Goal: Task Accomplishment & Management: Use online tool/utility

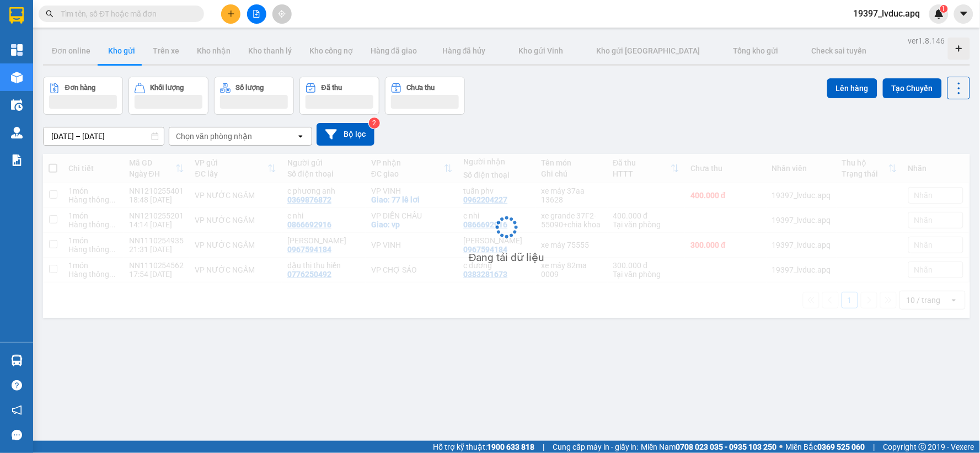
click at [253, 17] on icon "file-add" at bounding box center [257, 14] width 8 height 8
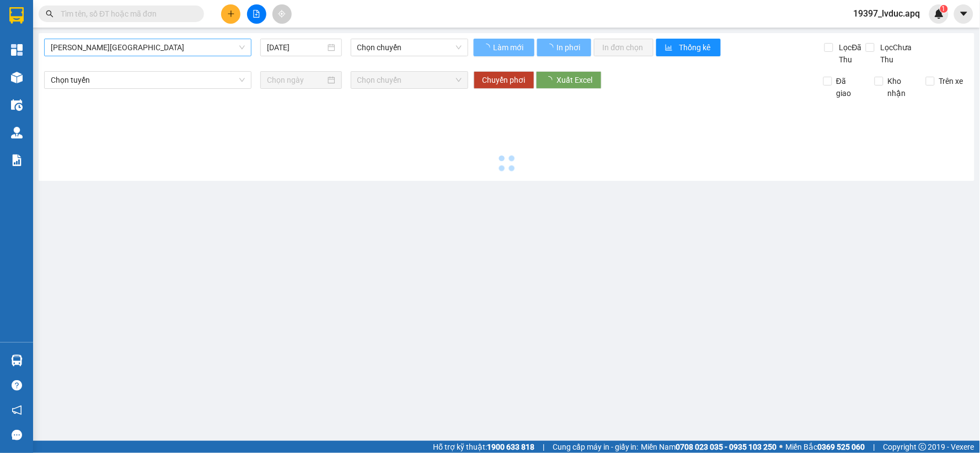
type input "[DATE]"
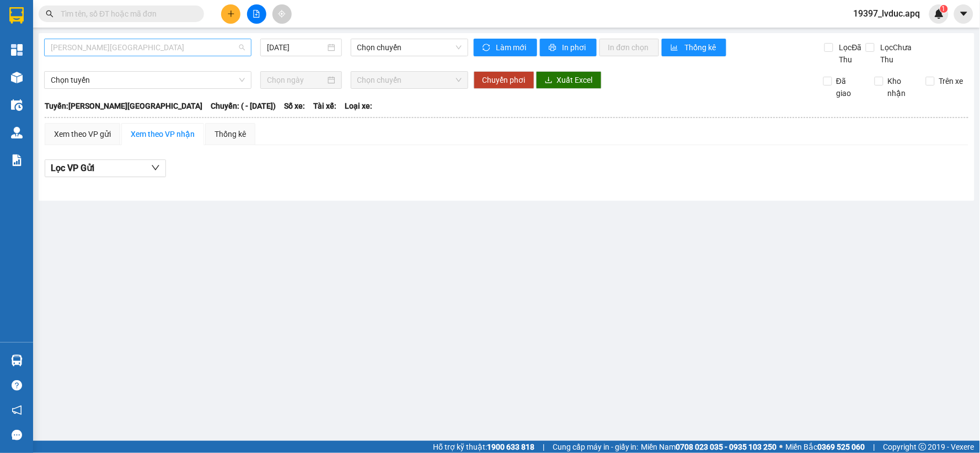
click at [207, 53] on span "[PERSON_NAME][GEOGRAPHIC_DATA]" at bounding box center [148, 47] width 194 height 17
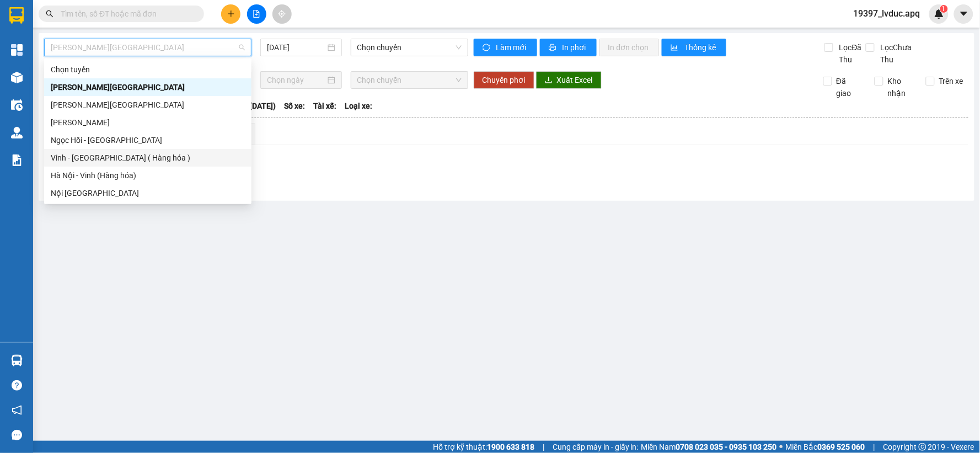
click at [145, 162] on div "Vinh - [GEOGRAPHIC_DATA] ( Hàng hóa )" at bounding box center [148, 158] width 194 height 12
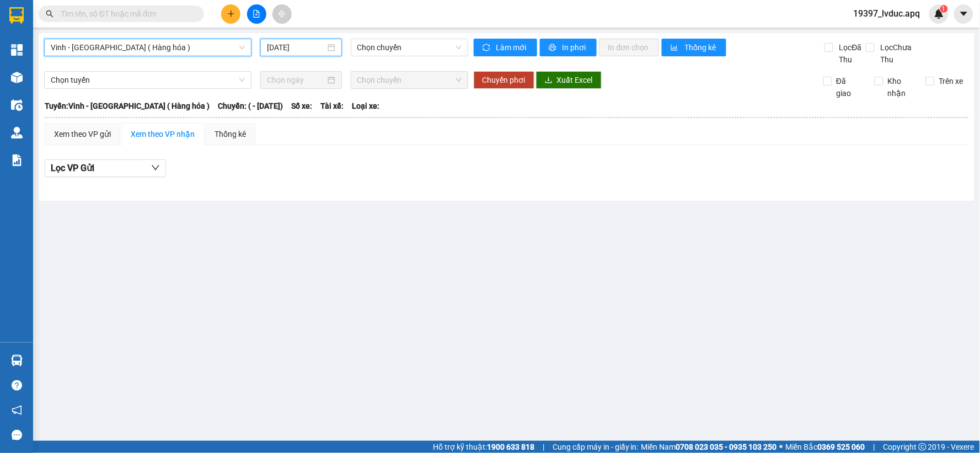
click at [302, 46] on input "13/10/2025" at bounding box center [296, 47] width 58 height 12
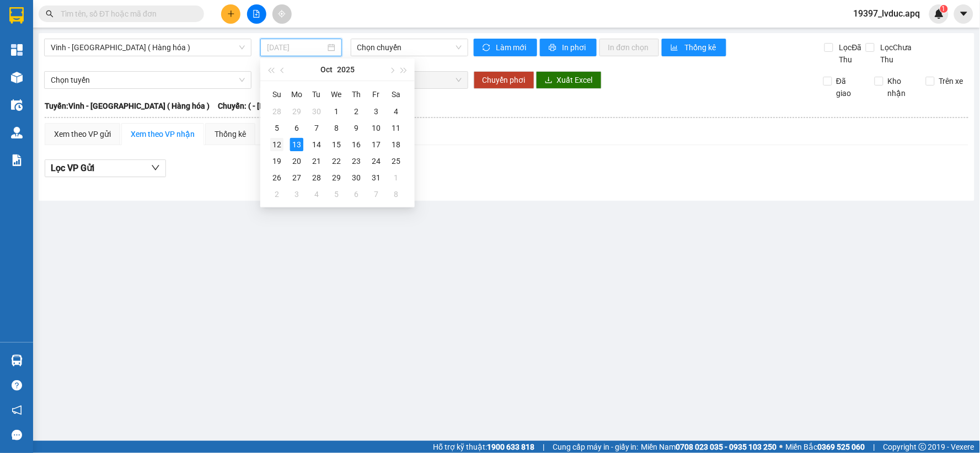
click at [276, 144] on div "12" at bounding box center [276, 144] width 13 height 13
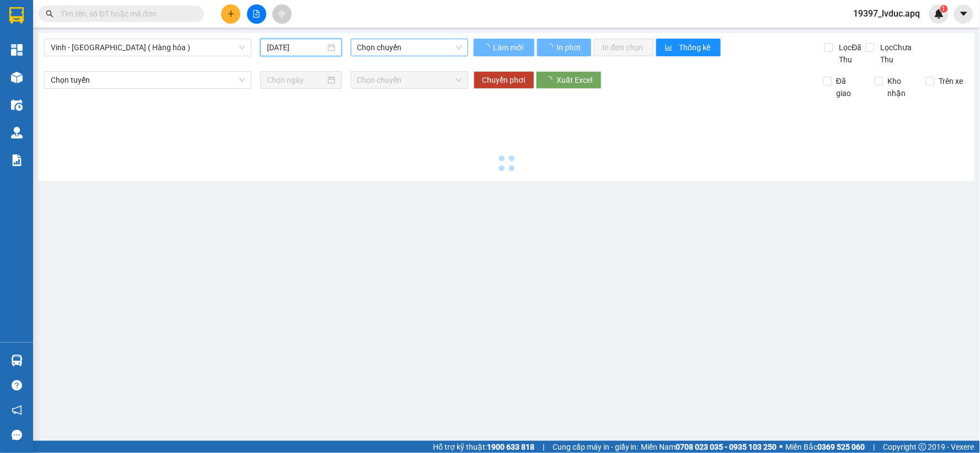
type input "[DATE]"
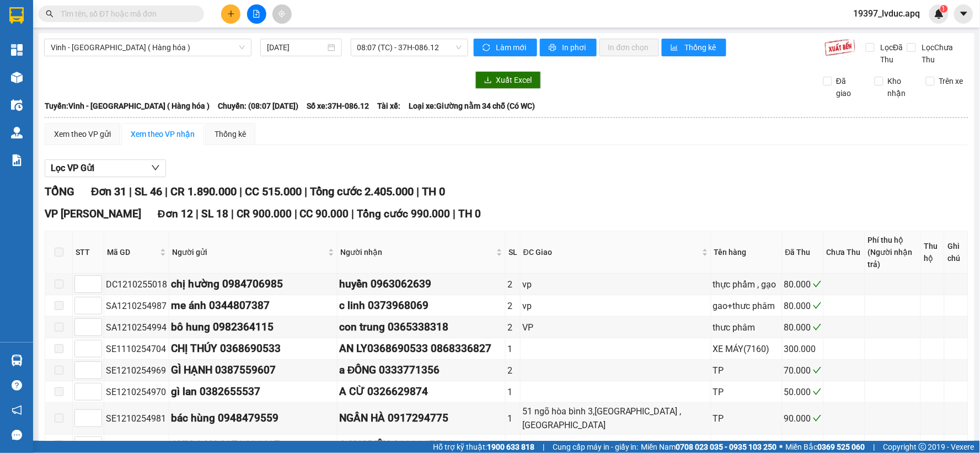
click at [649, 95] on div "Xuất Excel Đã giao Kho nhận Trên xe" at bounding box center [506, 85] width 925 height 28
click at [448, 51] on span "08:07 (TC) - 37H-086.12" at bounding box center [409, 47] width 104 height 17
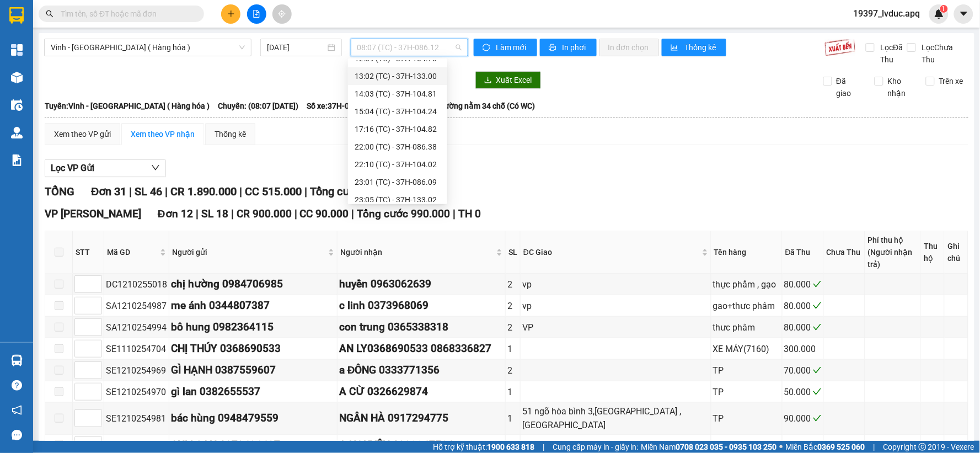
scroll to position [61, 0]
click at [405, 167] on div "22:00 (TC) - 37H-086.38" at bounding box center [398, 167] width 86 height 12
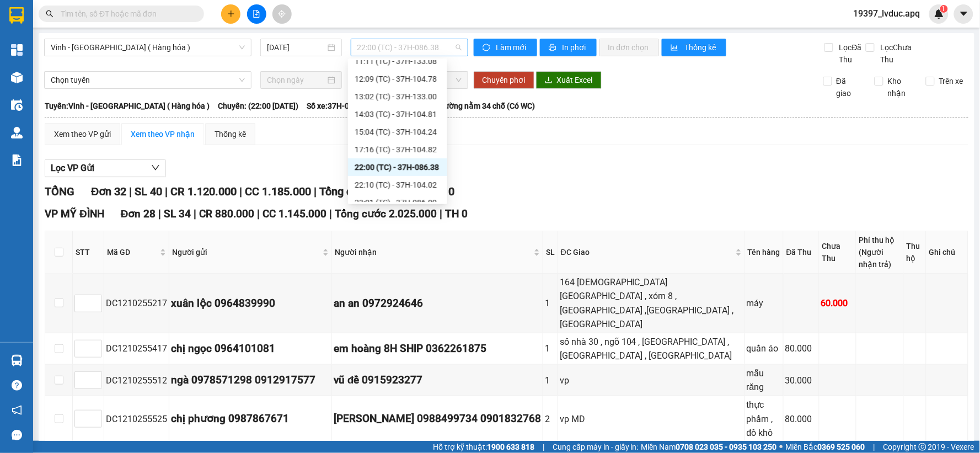
click at [418, 46] on span "22:00 (TC) - 37H-086.38" at bounding box center [409, 47] width 104 height 17
drag, startPoint x: 411, startPoint y: 174, endPoint x: 411, endPoint y: 181, distance: 7.2
click at [411, 181] on div "Chọn chuyến 08:07 (TC) - 37H-086.12 10:08 (TC) - 37H-104.73 11:11 (TC) - 37H-13…" at bounding box center [397, 158] width 99 height 318
click at [411, 181] on div "22:10 (TC) - 37H-104.02" at bounding box center [398, 185] width 86 height 12
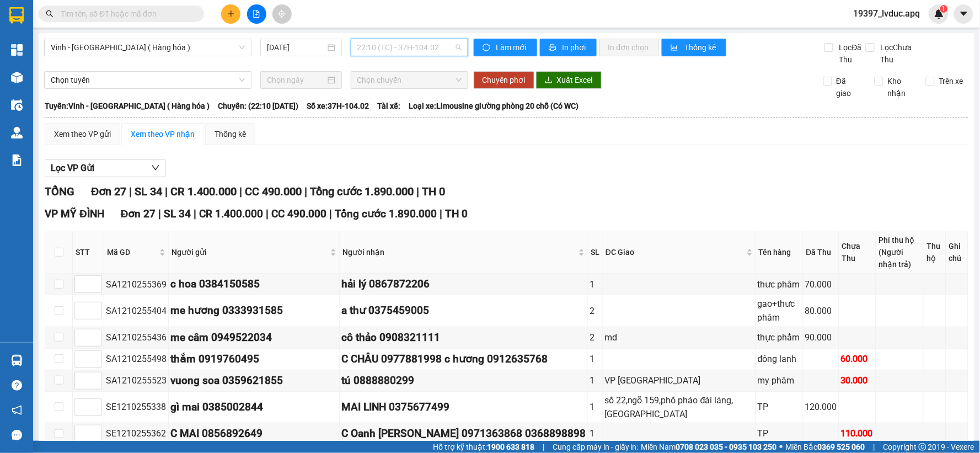
click at [428, 53] on span "22:10 (TC) - 37H-104.02" at bounding box center [409, 47] width 104 height 17
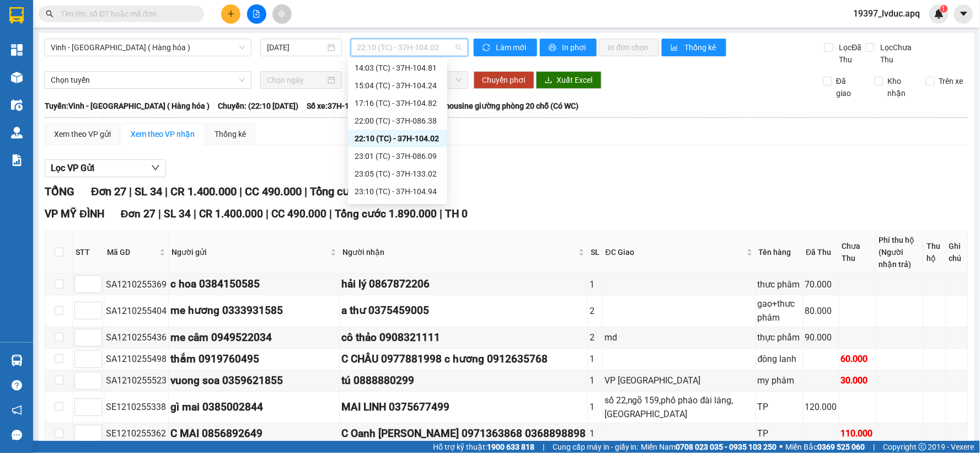
scroll to position [176, 0]
click at [416, 88] on div "23:01 (TC) - 37H-086.09" at bounding box center [398, 87] width 86 height 12
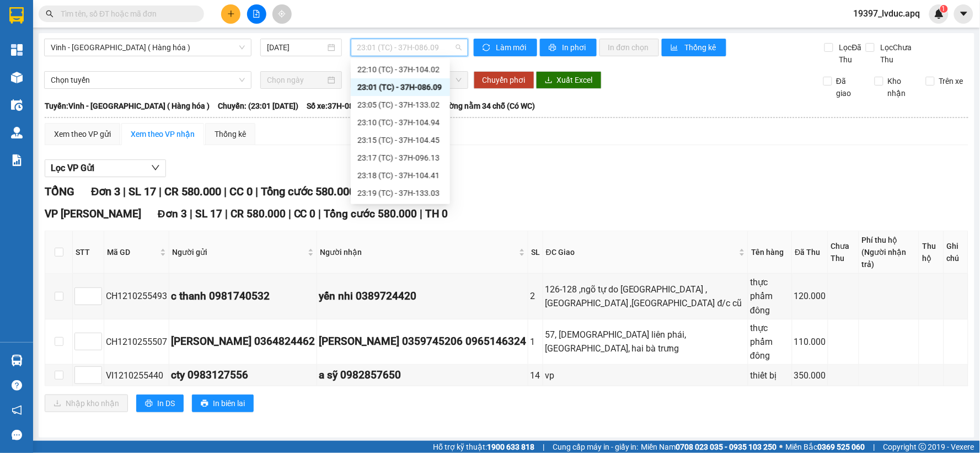
click at [429, 42] on span "23:01 (TC) - 37H-086.09" at bounding box center [409, 47] width 104 height 17
click at [420, 101] on div "23:05 (TC) - 37H-133.02" at bounding box center [400, 105] width 86 height 12
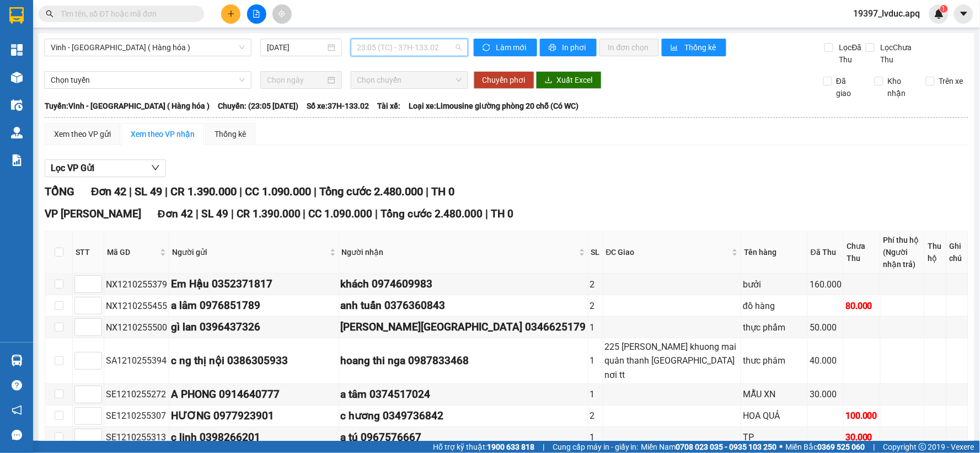
click at [420, 51] on span "23:05 (TC) - 37H-133.02" at bounding box center [409, 47] width 104 height 17
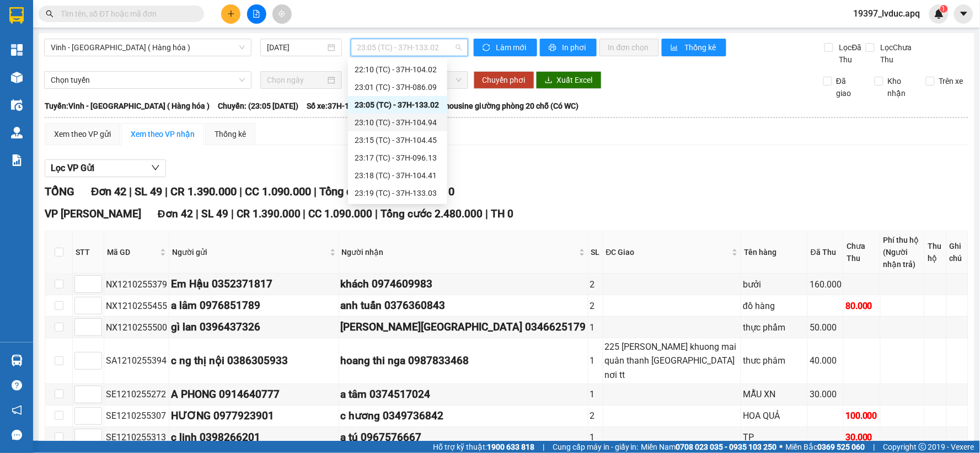
click at [416, 123] on div "23:10 (TC) - 37H-104.94" at bounding box center [398, 122] width 86 height 12
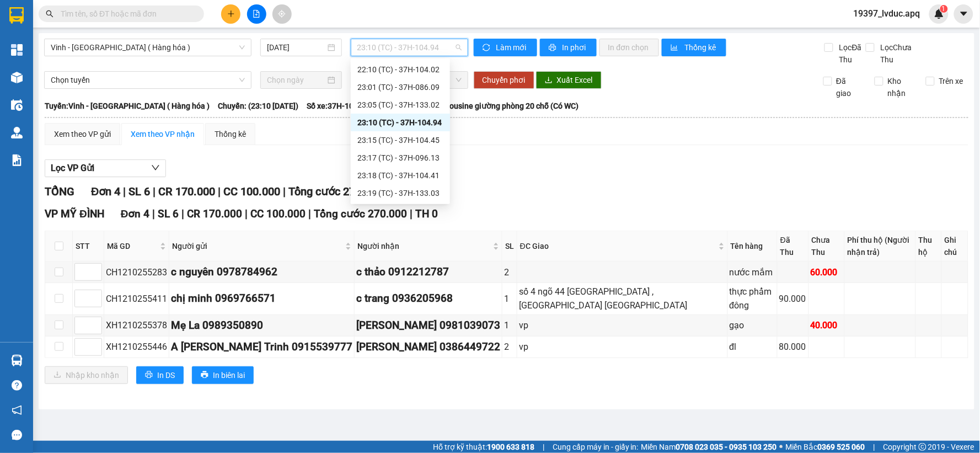
click at [451, 42] on span "23:10 (TC) - 37H-104.94" at bounding box center [409, 47] width 104 height 17
click at [415, 139] on div "23:15 (TC) - 37H-104.45" at bounding box center [400, 140] width 86 height 12
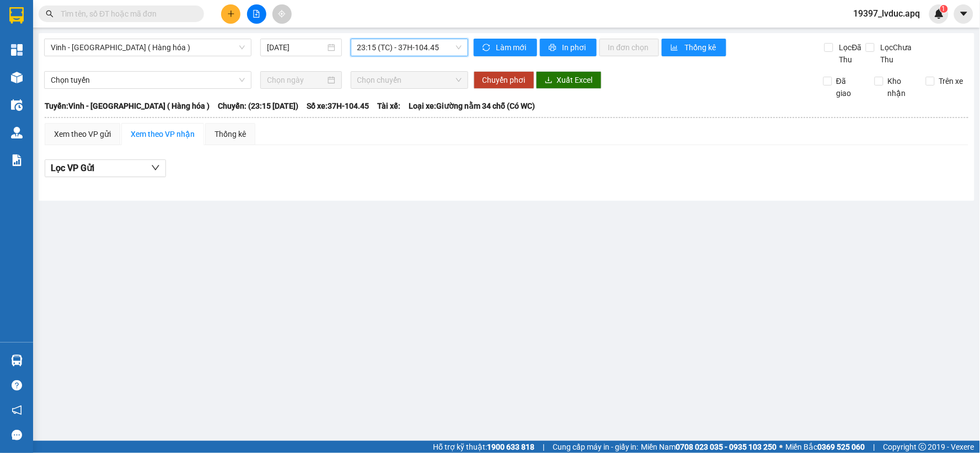
click at [416, 47] on span "23:15 (TC) - 37H-104.45" at bounding box center [409, 47] width 104 height 17
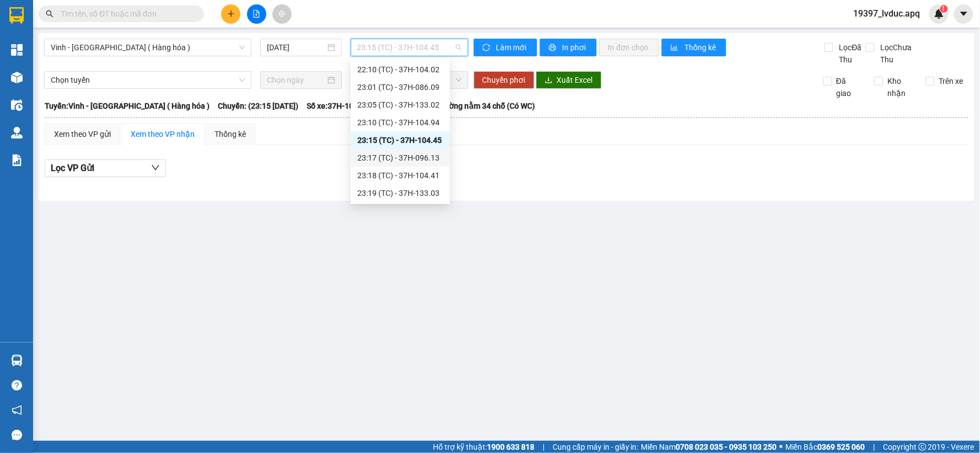
click at [406, 158] on div "23:17 (TC) - 37H-096.13" at bounding box center [400, 158] width 86 height 12
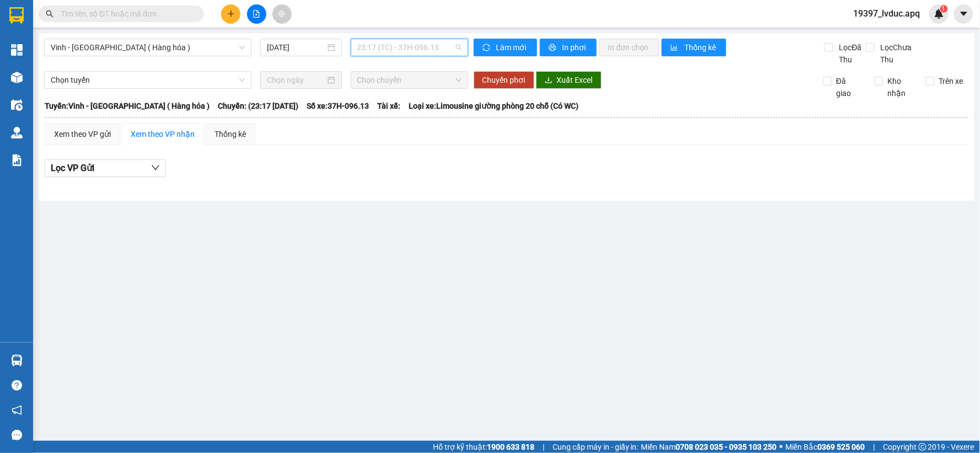
click at [411, 41] on span "23:17 (TC) - 37H-096.13" at bounding box center [409, 47] width 104 height 17
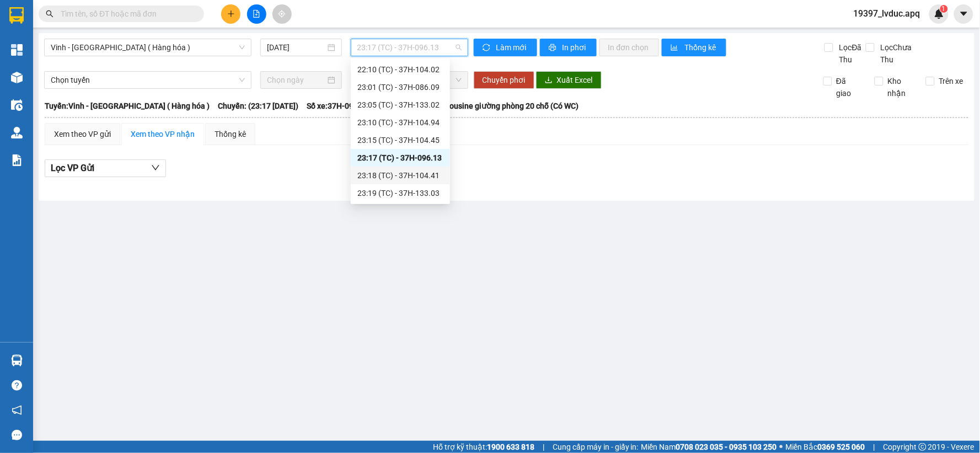
click at [407, 178] on div "23:18 (TC) - 37H-104.41" at bounding box center [400, 175] width 86 height 12
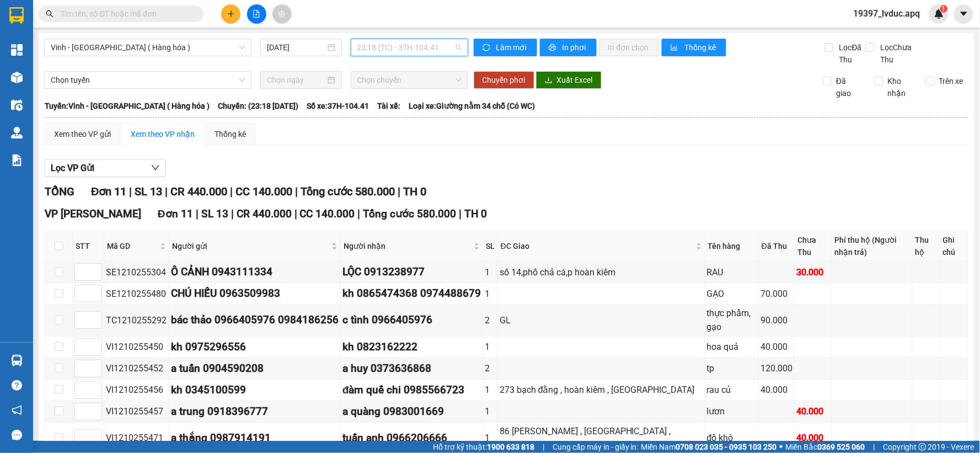
click at [431, 50] on span "23:18 (TC) - 37H-104.41" at bounding box center [409, 47] width 104 height 17
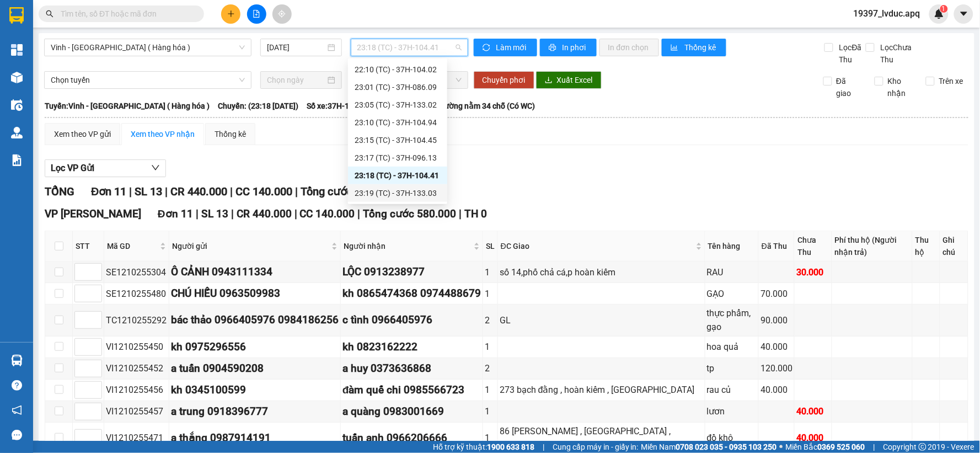
click at [420, 190] on div "23:19 (TC) - 37H-133.03" at bounding box center [398, 193] width 86 height 12
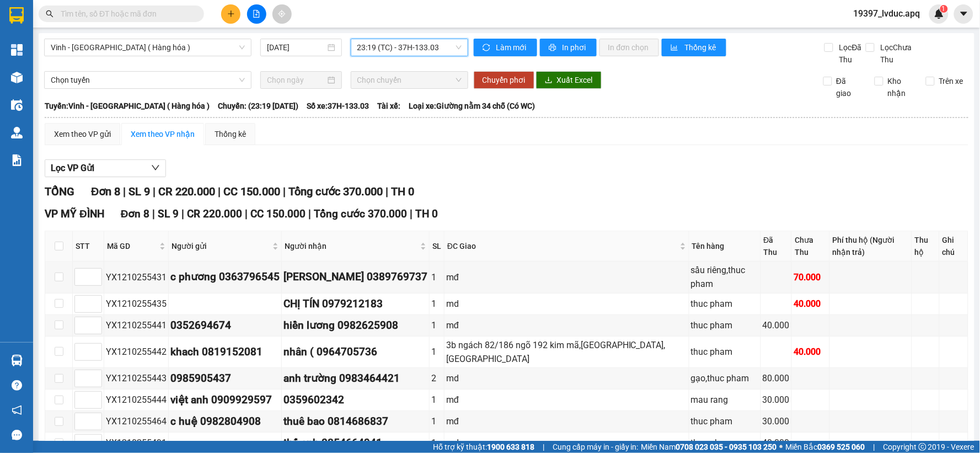
scroll to position [39, 0]
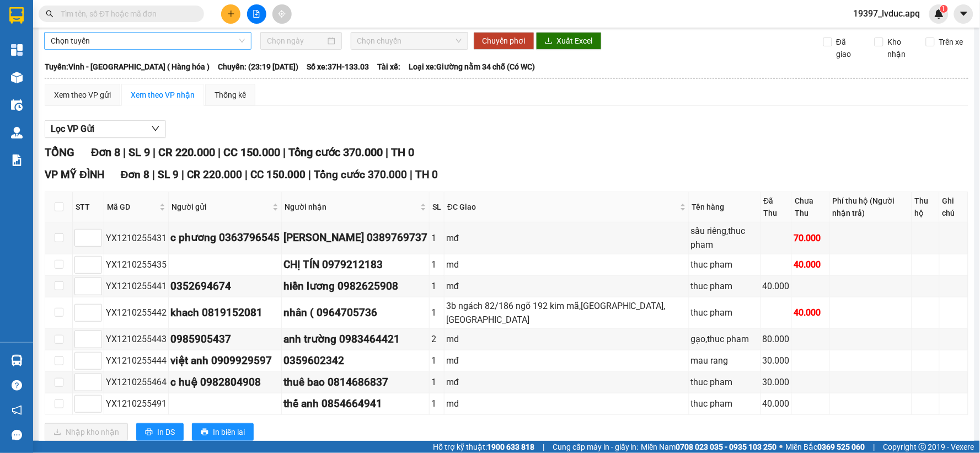
click at [98, 44] on span "Chọn tuyến" at bounding box center [148, 41] width 194 height 17
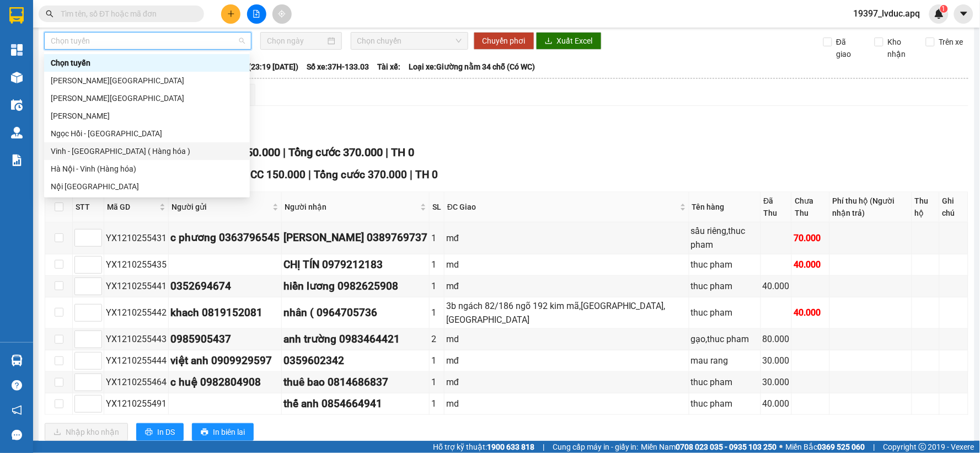
click at [76, 146] on div "Vinh - [GEOGRAPHIC_DATA] ( Hàng hóa )" at bounding box center [147, 151] width 192 height 12
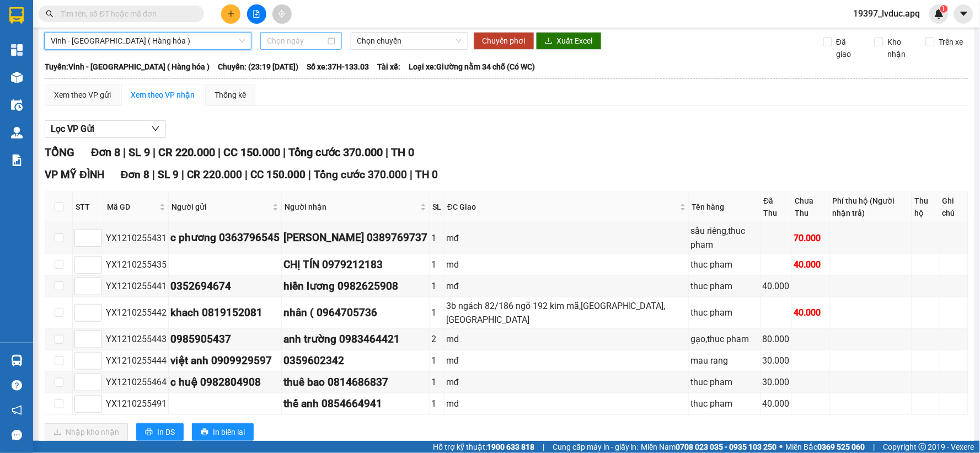
click at [294, 37] on input at bounding box center [296, 41] width 58 height 12
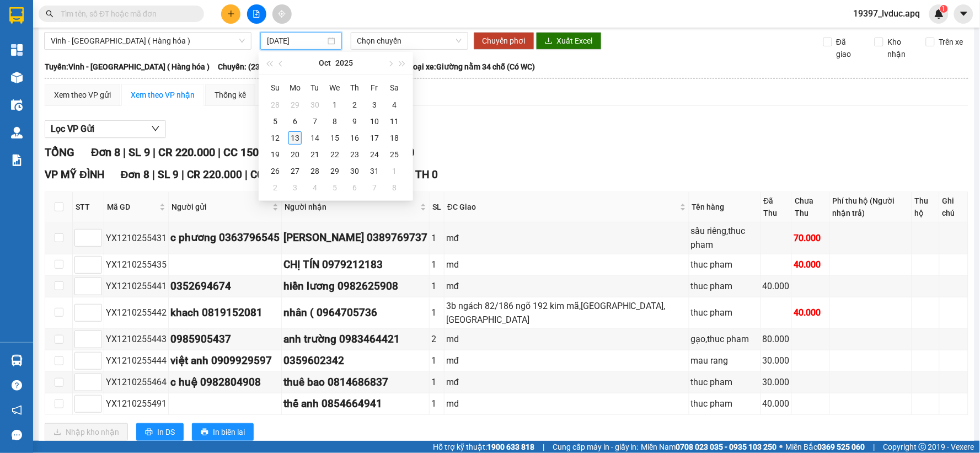
type input "13/10/2025"
click at [294, 138] on div "13" at bounding box center [294, 137] width 13 height 13
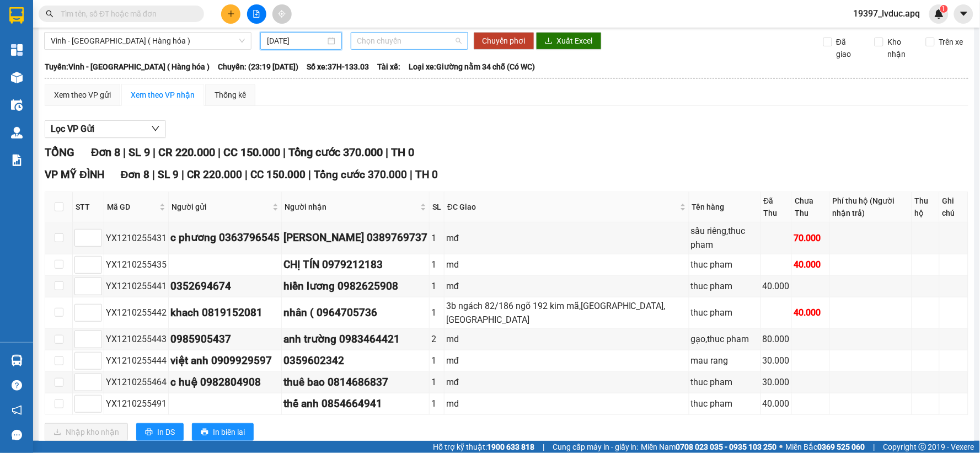
click at [382, 37] on span "Chọn chuyến" at bounding box center [409, 41] width 104 height 17
click at [294, 39] on input "13/10/2025" at bounding box center [296, 41] width 58 height 12
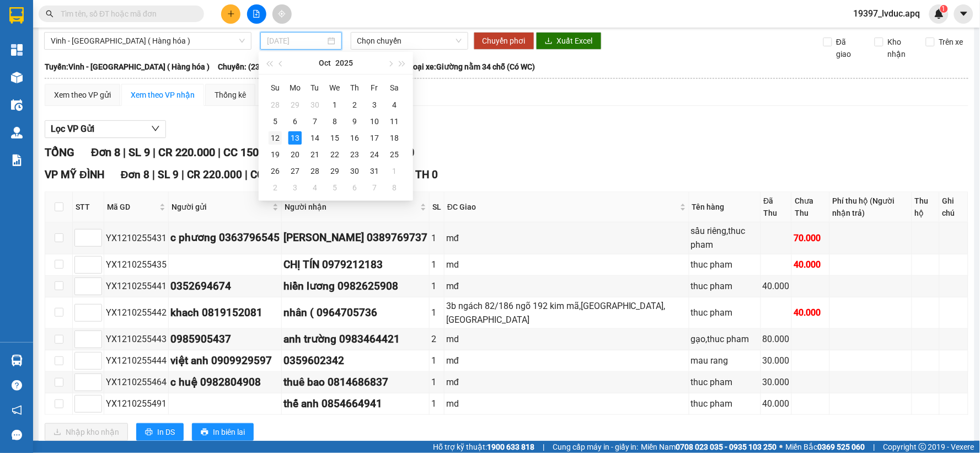
click at [279, 138] on div "12" at bounding box center [275, 137] width 13 height 13
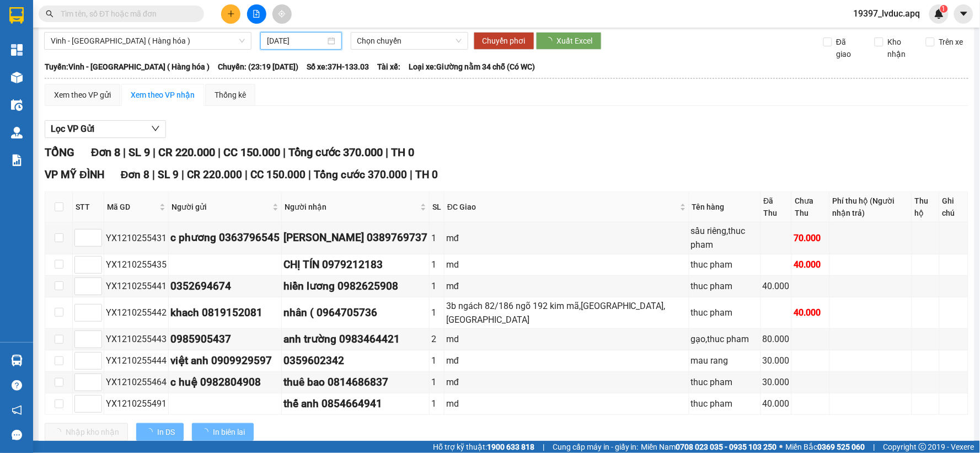
type input "[DATE]"
click at [414, 35] on span "08:07 (TC) - 37H-086.12" at bounding box center [409, 41] width 104 height 17
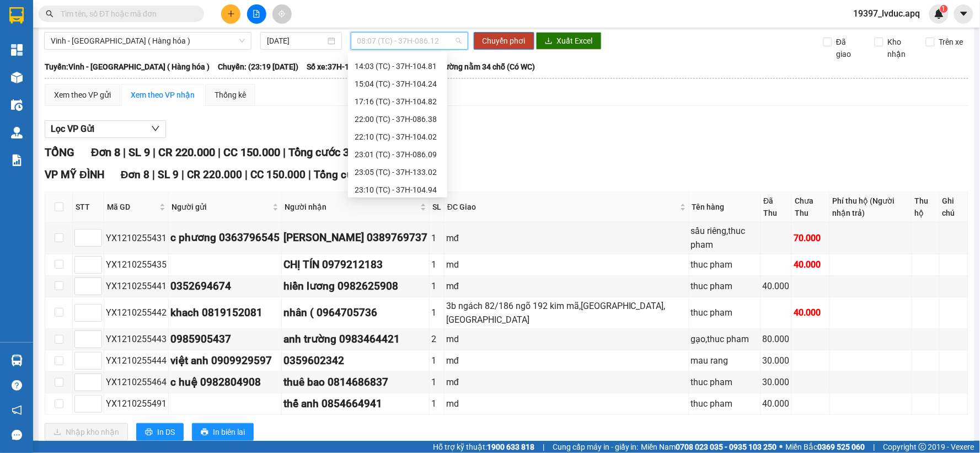
scroll to position [176, 0]
drag, startPoint x: 389, startPoint y: 152, endPoint x: 389, endPoint y: 147, distance: 5.5
click at [389, 152] on div "23:17 (TC) - 37H-096.13" at bounding box center [398, 151] width 86 height 12
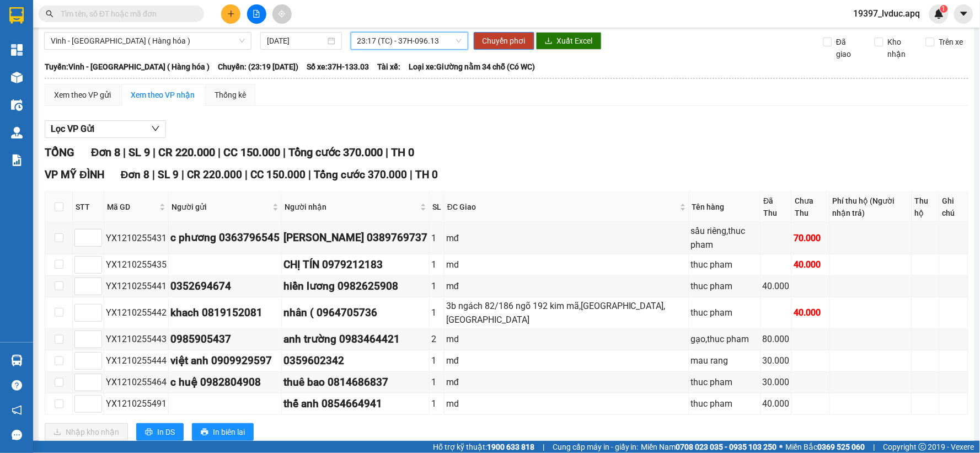
click at [393, 42] on span "23:17 (TC) - 37H-096.13" at bounding box center [409, 41] width 104 height 17
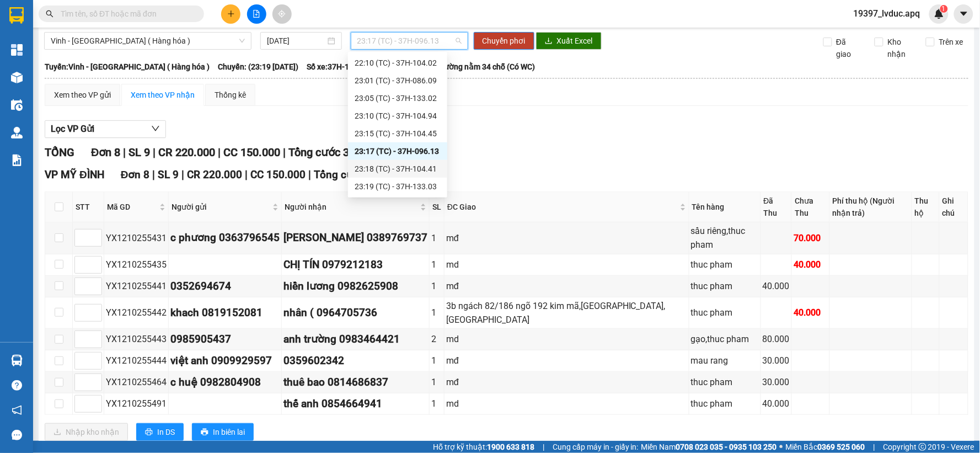
click at [398, 164] on div "23:18 (TC) - 37H-104.41" at bounding box center [398, 169] width 86 height 12
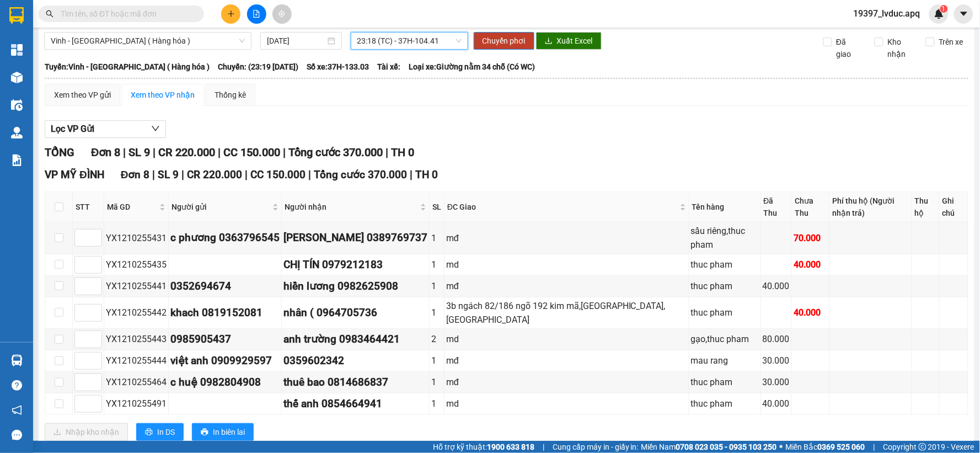
click at [406, 43] on span "23:18 (TC) - 37H-104.41" at bounding box center [409, 41] width 104 height 17
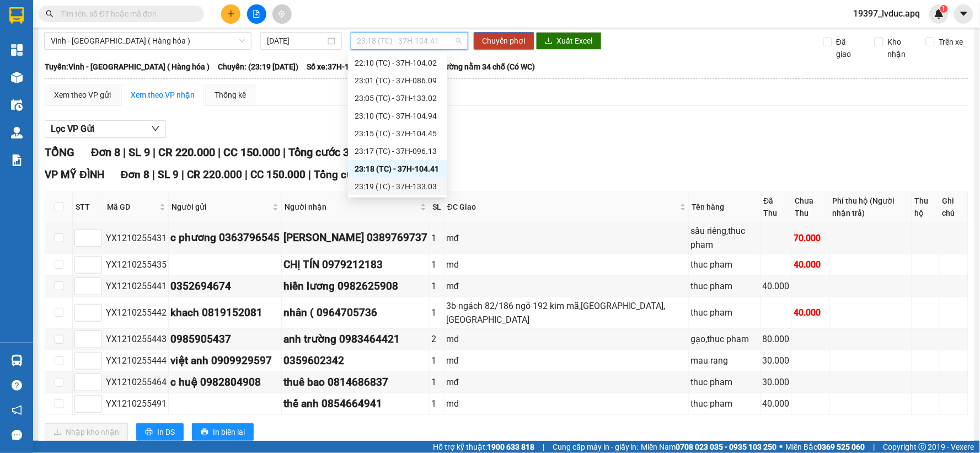
click at [392, 178] on div "23:19 (TC) - 37H-133.03" at bounding box center [397, 187] width 99 height 18
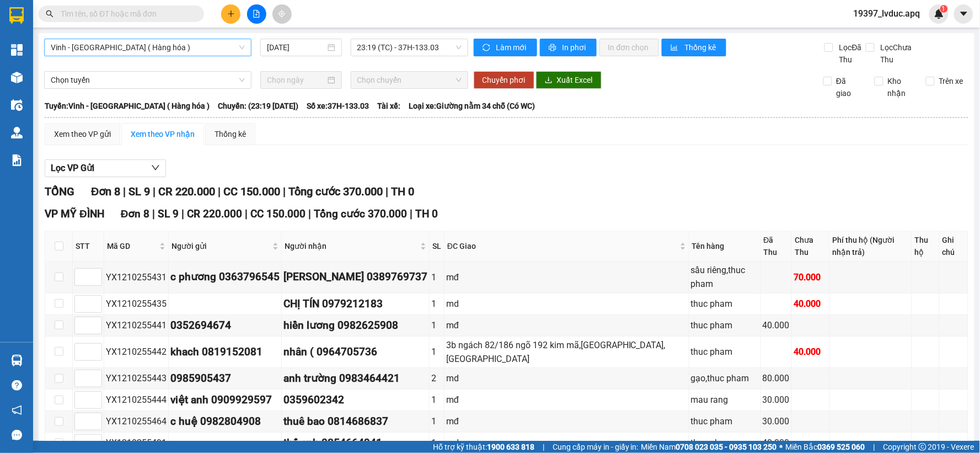
click at [93, 48] on span "Vinh - [GEOGRAPHIC_DATA] ( Hàng hóa )" at bounding box center [148, 47] width 194 height 17
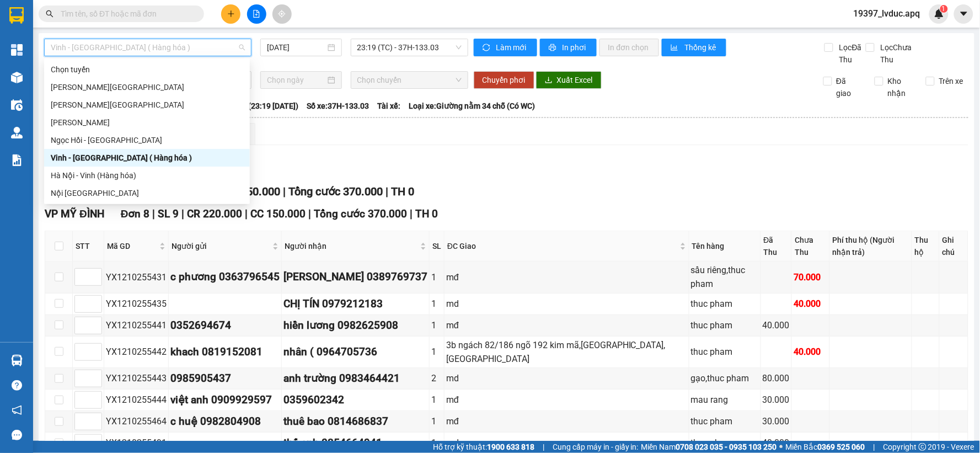
click at [98, 159] on div "Vinh - [GEOGRAPHIC_DATA] ( Hàng hóa )" at bounding box center [147, 158] width 192 height 12
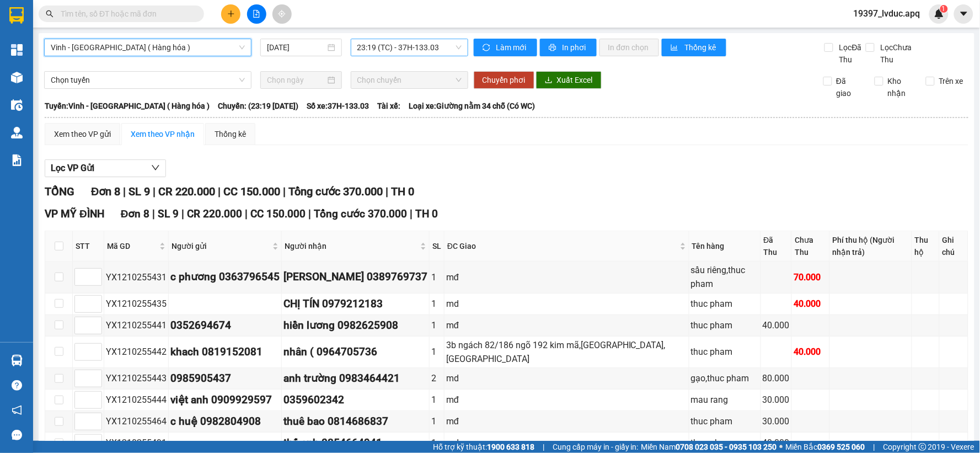
click at [395, 47] on span "23:19 (TC) - 37H-133.03" at bounding box center [409, 47] width 104 height 17
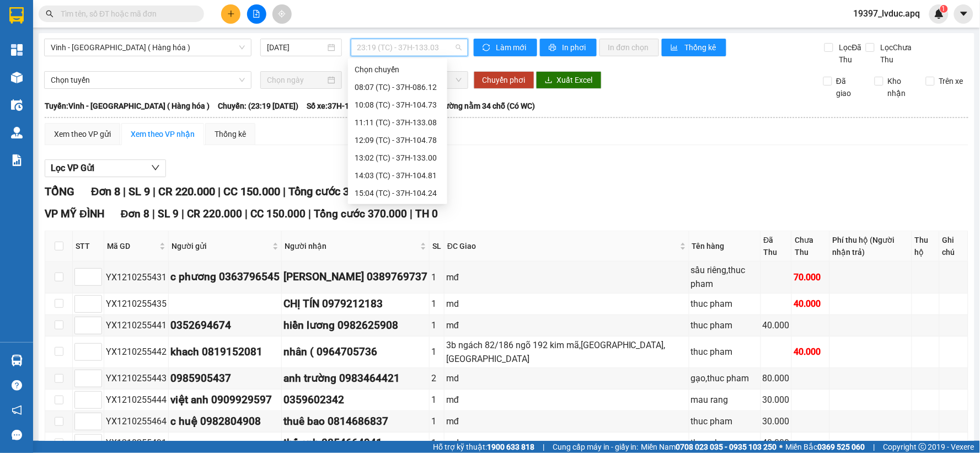
scroll to position [176, 0]
click at [400, 171] on div "23:18 (TC) - 37H-104.41" at bounding box center [398, 175] width 86 height 12
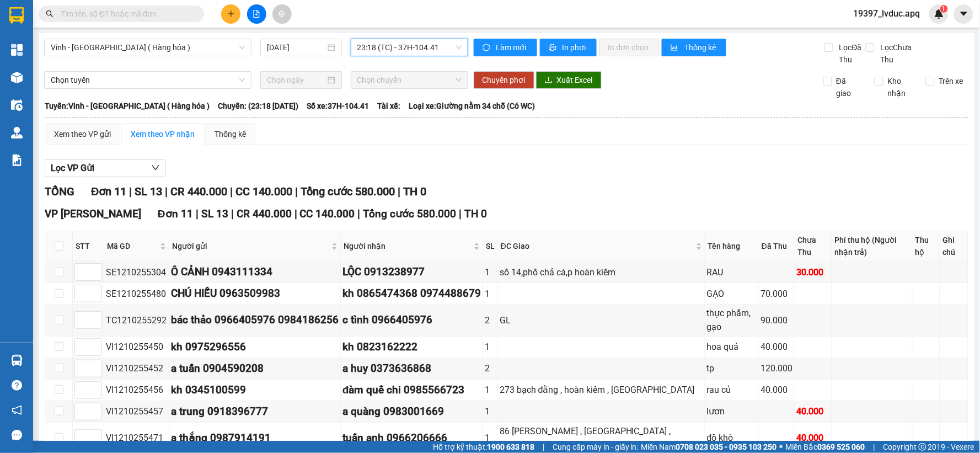
click at [442, 43] on span "23:18 (TC) - 37H-104.41" at bounding box center [409, 47] width 104 height 17
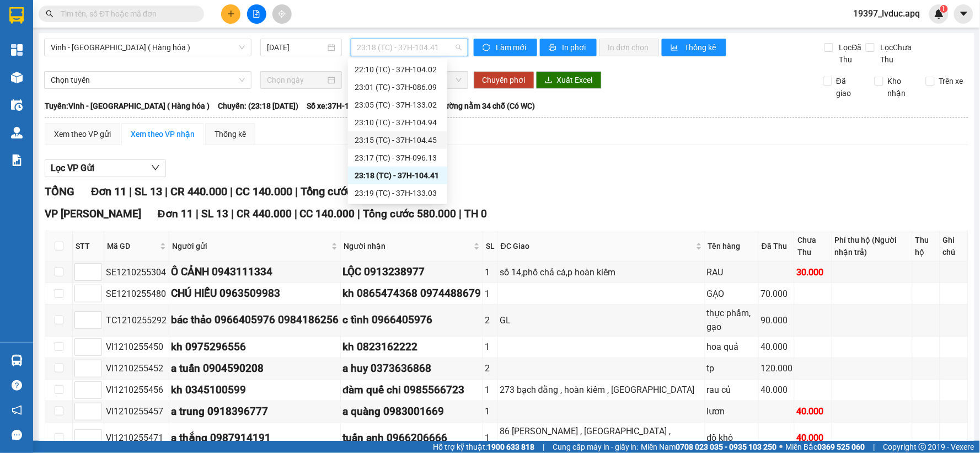
click at [421, 140] on div "23:15 (TC) - 37H-104.45" at bounding box center [398, 140] width 86 height 12
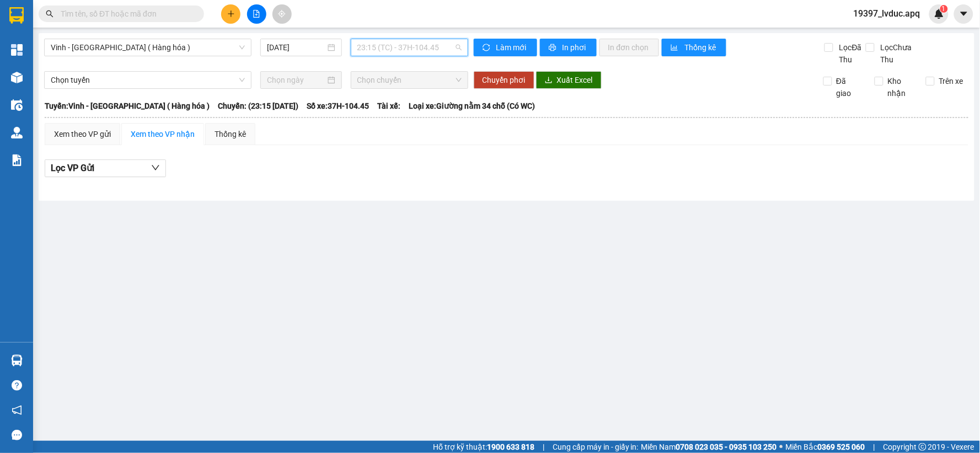
click at [406, 45] on span "23:15 (TC) - 37H-104.45" at bounding box center [409, 47] width 104 height 17
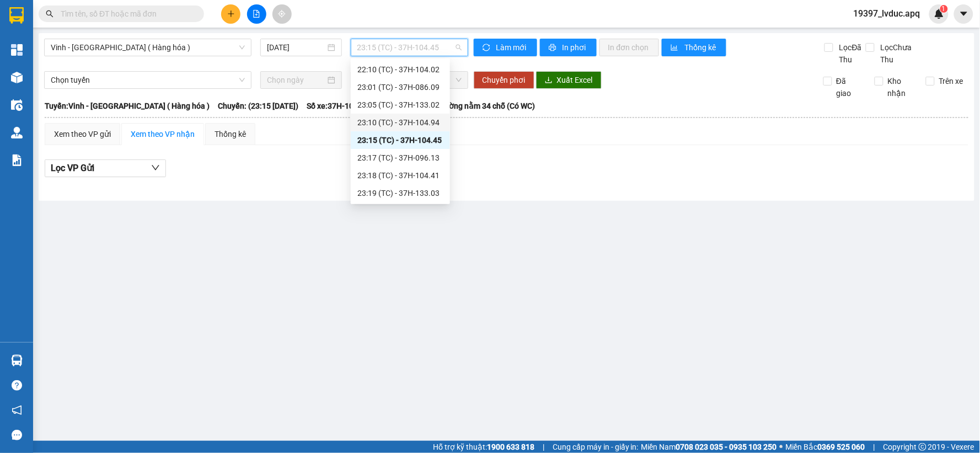
click at [422, 119] on div "23:10 (TC) - 37H-104.94" at bounding box center [400, 122] width 86 height 12
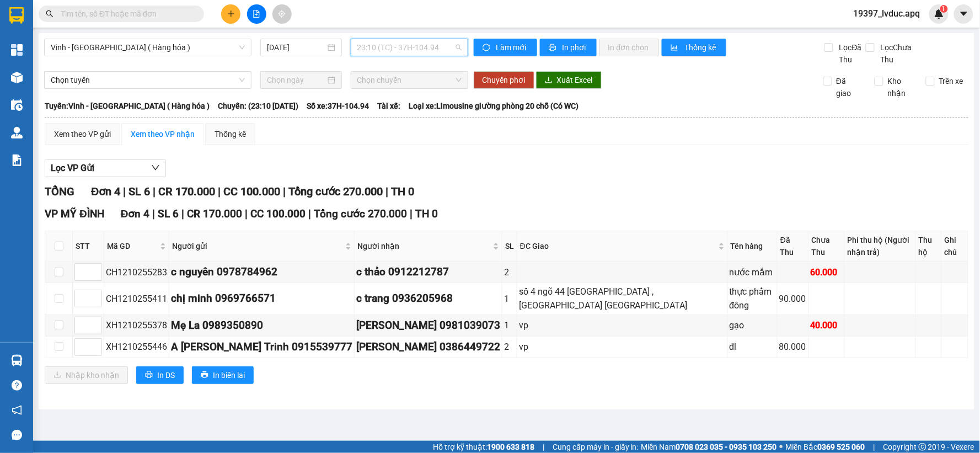
click at [415, 51] on span "23:10 (TC) - 37H-104.94" at bounding box center [409, 47] width 104 height 17
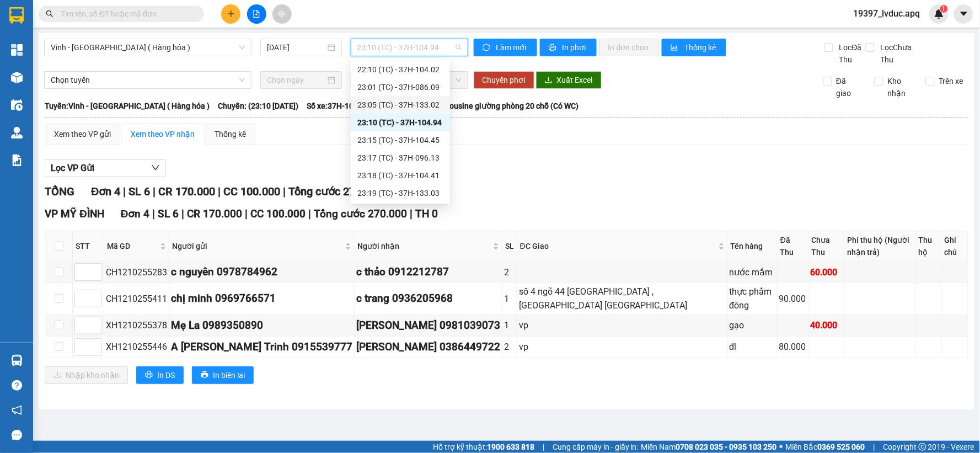
click at [426, 101] on div "23:05 (TC) - 37H-133.02" at bounding box center [400, 105] width 86 height 12
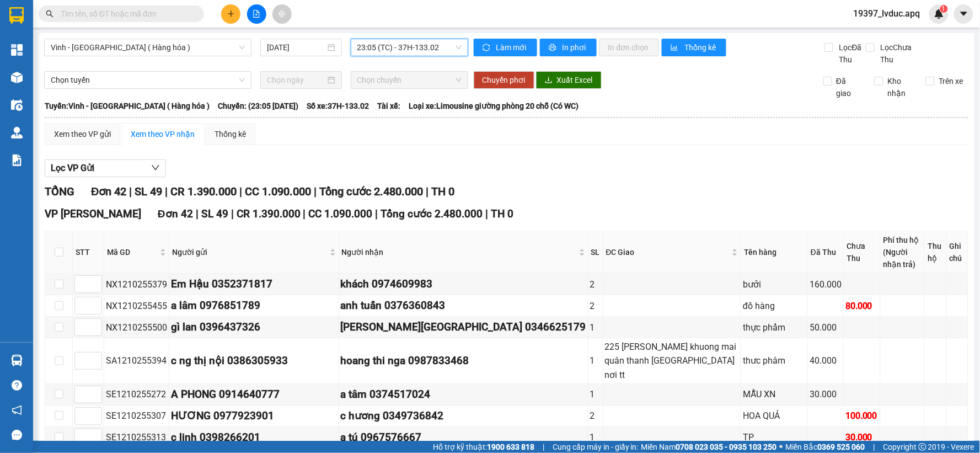
click at [412, 45] on span "23:05 (TC) - 37H-133.02" at bounding box center [409, 47] width 104 height 17
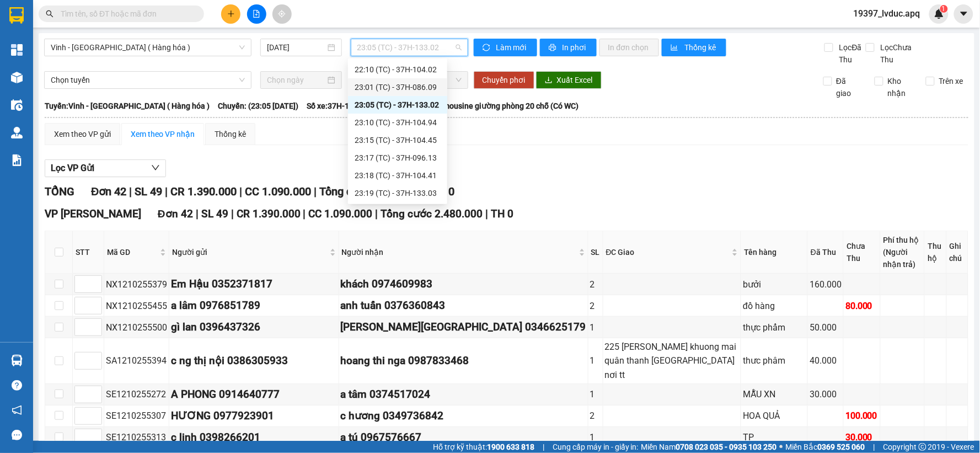
click at [408, 86] on div "23:01 (TC) - 37H-086.09" at bounding box center [398, 87] width 86 height 12
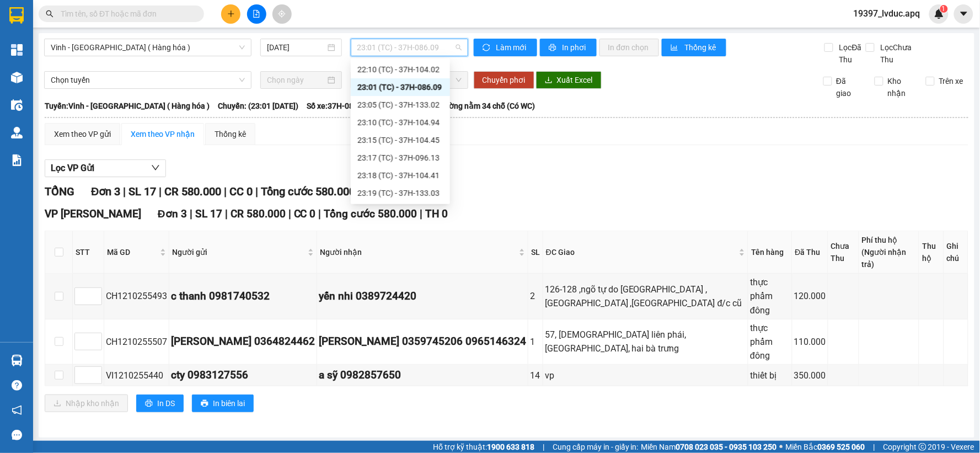
click at [426, 41] on span "23:01 (TC) - 37H-086.09" at bounding box center [409, 47] width 104 height 17
click at [416, 73] on div "22:10 (TC) - 37H-104.02" at bounding box center [400, 69] width 86 height 12
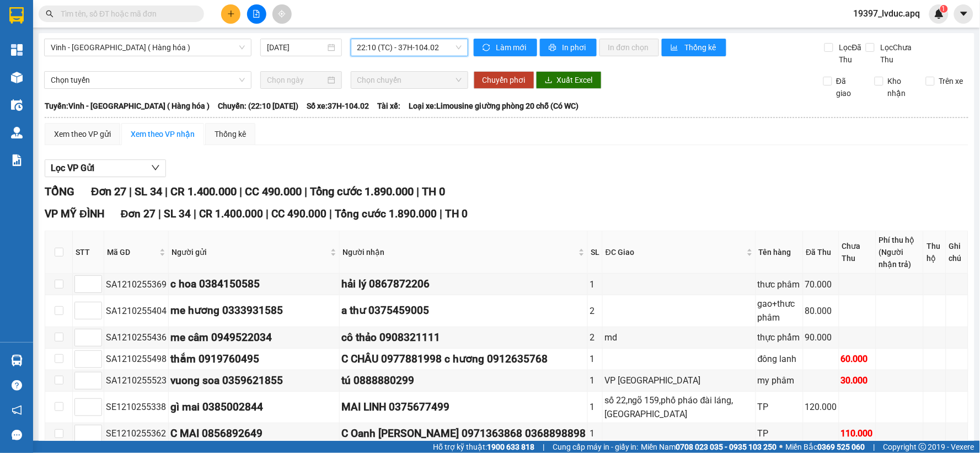
drag, startPoint x: 389, startPoint y: 51, endPoint x: 392, endPoint y: 56, distance: 5.7
click at [392, 56] on div "22:10 (TC) - 37H-104.02" at bounding box center [409, 48] width 117 height 18
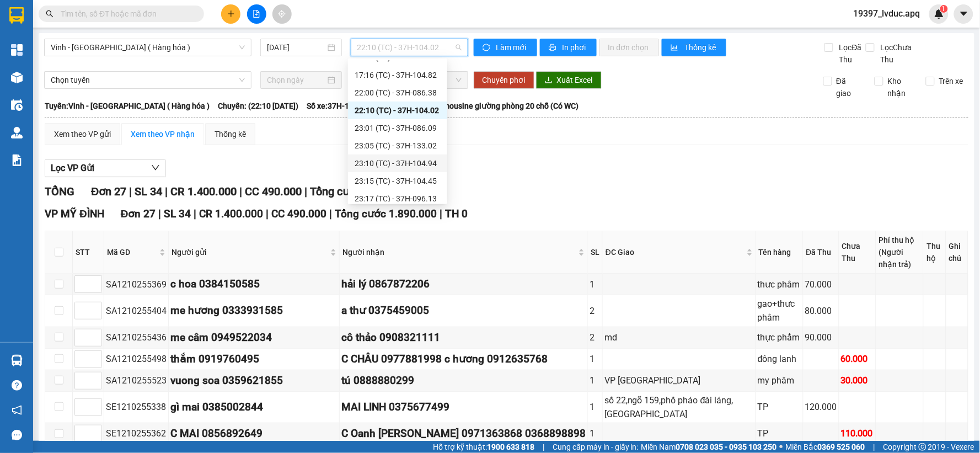
scroll to position [115, 0]
click at [421, 105] on div "22:00 (TC) - 37H-086.38" at bounding box center [397, 114] width 99 height 18
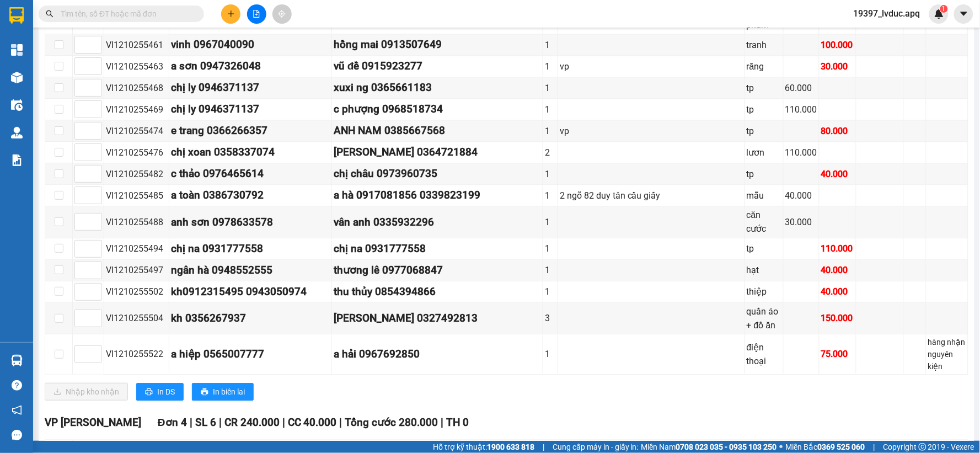
scroll to position [783, 0]
